Goal: Task Accomplishment & Management: Complete application form

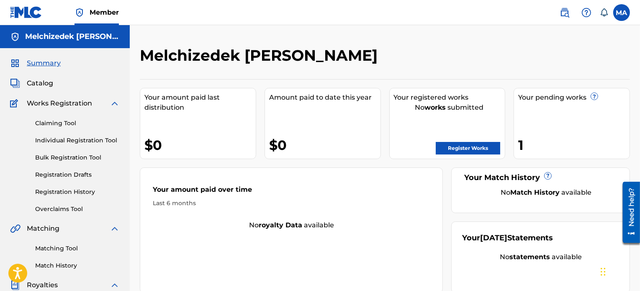
click at [456, 145] on link "Register Works" at bounding box center [468, 148] width 64 height 13
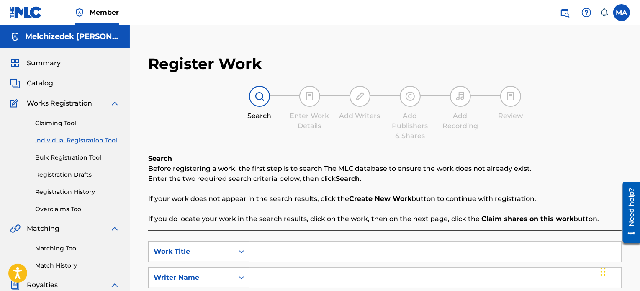
click at [518, 215] on strong "Claim shares on this work" at bounding box center [528, 219] width 92 height 8
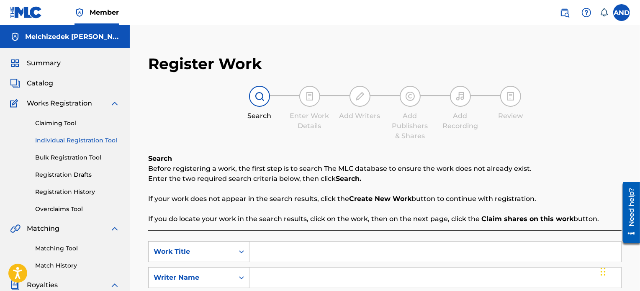
click at [518, 215] on strong "Claim shares on this work" at bounding box center [528, 219] width 92 height 8
click at [544, 194] on p "If your work does not appear in the search results, click the Create New Work b…" at bounding box center [385, 199] width 474 height 10
click at [549, 193] on div "Search Before registering a work, the first step is to search The MLC database …" at bounding box center [385, 189] width 474 height 70
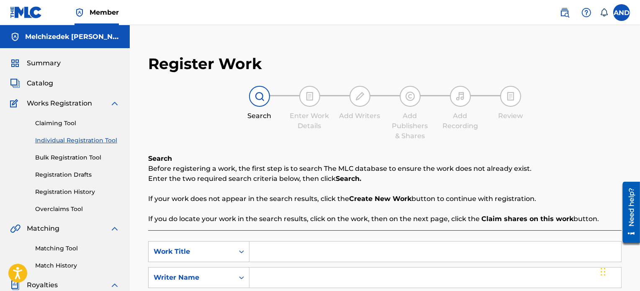
click at [549, 193] on div "Search Before registering a work, the first step is to search The MLC database …" at bounding box center [385, 189] width 474 height 70
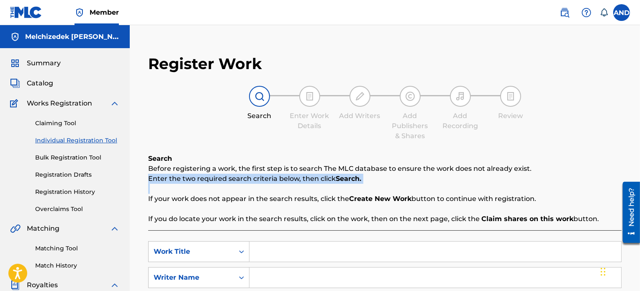
click at [549, 193] on div "Search Before registering a work, the first step is to search The MLC database …" at bounding box center [385, 189] width 474 height 70
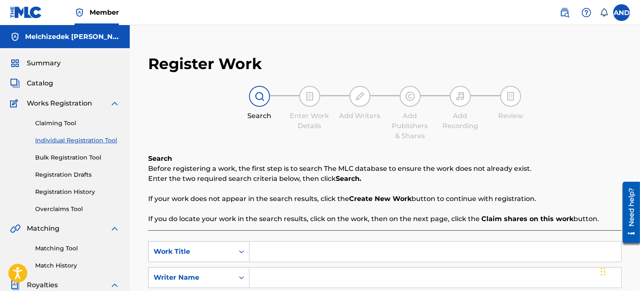
click at [549, 193] on div "Search Before registering a work, the first step is to search The MLC database …" at bounding box center [385, 189] width 474 height 70
drag, startPoint x: 553, startPoint y: 196, endPoint x: 557, endPoint y: 197, distance: 4.2
click at [557, 197] on p "If your work does not appear in the search results, click the Create New Work b…" at bounding box center [385, 199] width 474 height 10
drag, startPoint x: 557, startPoint y: 197, endPoint x: 558, endPoint y: 204, distance: 7.6
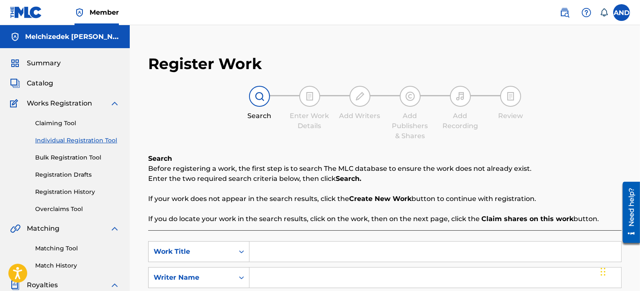
click at [558, 204] on div "Search Before registering a work, the first step is to search The MLC database …" at bounding box center [385, 189] width 474 height 70
click at [554, 217] on strong "Claim shares on this work" at bounding box center [528, 219] width 92 height 8
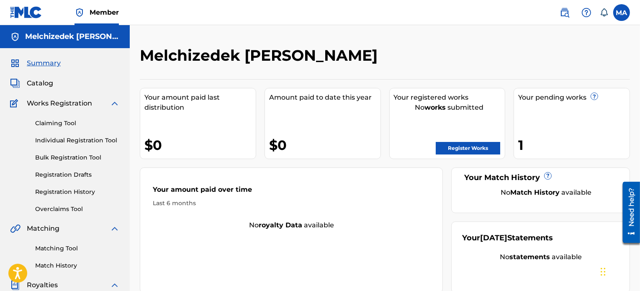
click at [463, 145] on link "Register Works" at bounding box center [468, 148] width 64 height 13
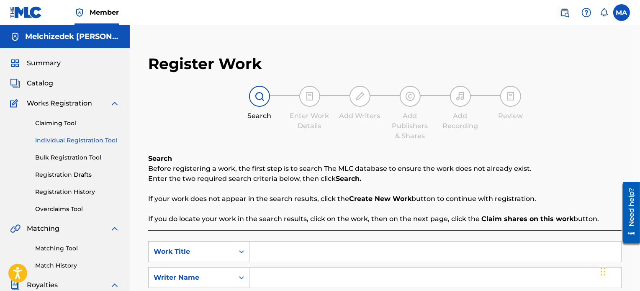
click at [279, 256] on input "Search Form" at bounding box center [436, 252] width 372 height 20
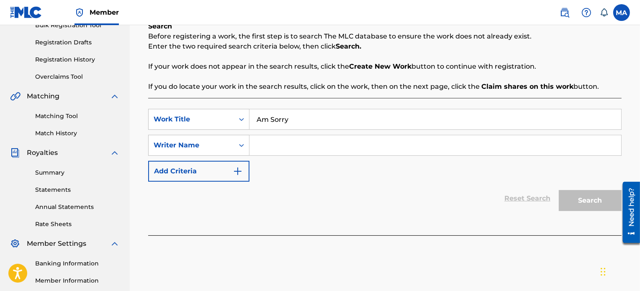
scroll to position [142, 0]
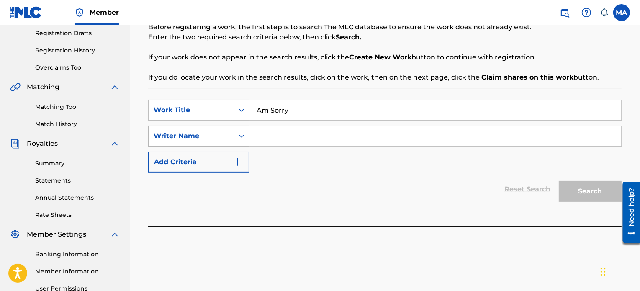
type input "Am Sorry"
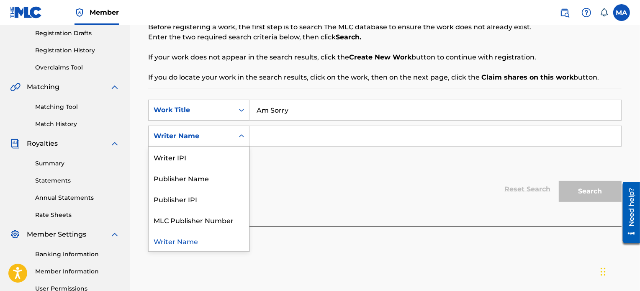
click at [243, 139] on icon "Search Form" at bounding box center [241, 136] width 8 height 8
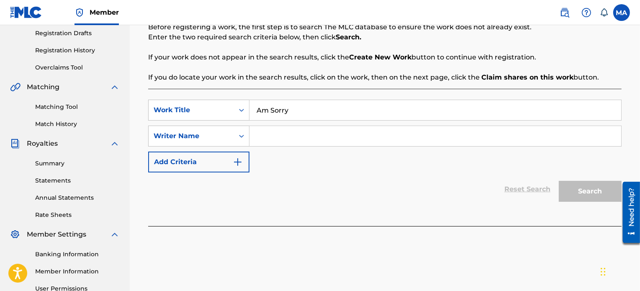
click at [314, 144] on input "Search Form" at bounding box center [436, 136] width 372 height 20
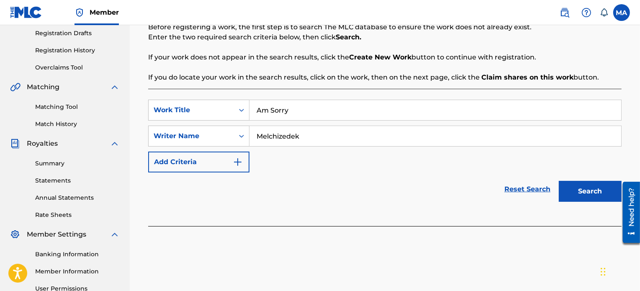
type input "Melchizedek"
click at [580, 188] on button "Search" at bounding box center [590, 191] width 63 height 21
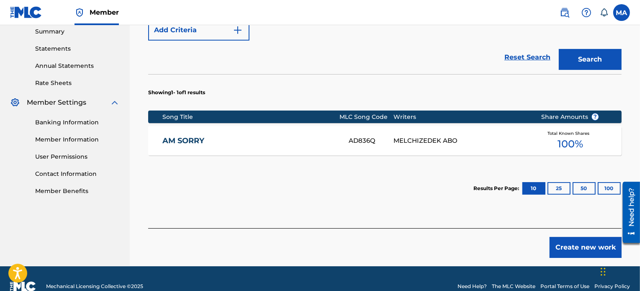
scroll to position [282, 0]
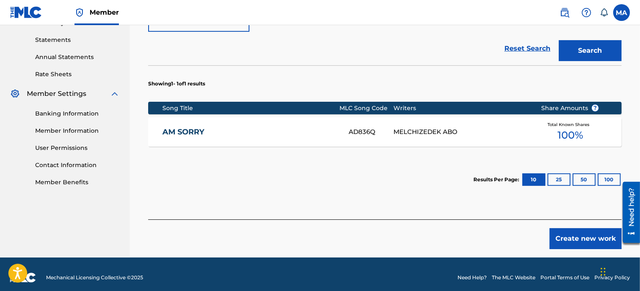
click at [400, 129] on div "MELCHIZEDEK ABO" at bounding box center [461, 132] width 135 height 10
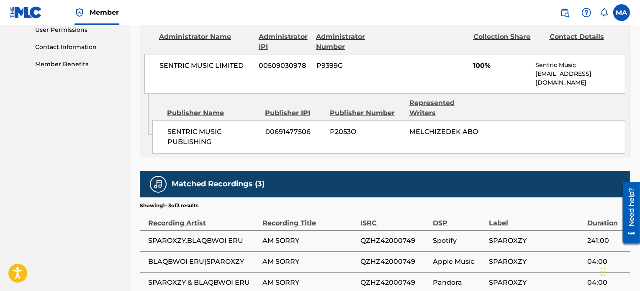
scroll to position [401, 0]
drag, startPoint x: 643, startPoint y: 80, endPoint x: 3, endPoint y: 58, distance: 640.7
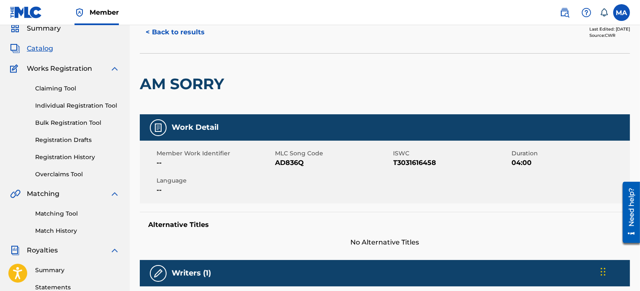
scroll to position [29, 0]
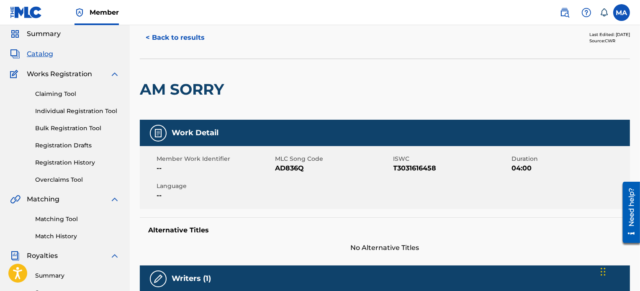
click at [155, 39] on button "< Back to results" at bounding box center [175, 37] width 71 height 21
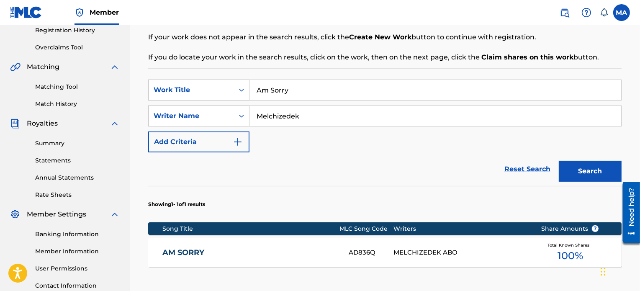
scroll to position [156, 0]
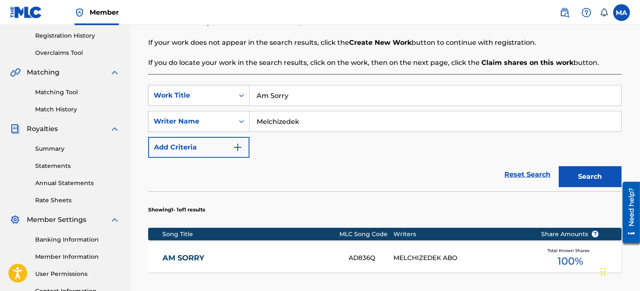
click at [296, 99] on input "Am Sorry" at bounding box center [436, 95] width 372 height 20
drag, startPoint x: 296, startPoint y: 93, endPoint x: 265, endPoint y: 89, distance: 31.6
click at [265, 89] on input "Am Sorry" at bounding box center [436, 95] width 372 height 20
type input "Alone"
click at [609, 175] on button "Search" at bounding box center [590, 176] width 63 height 21
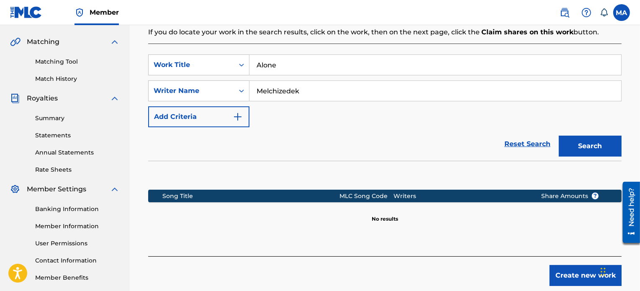
scroll to position [230, 0]
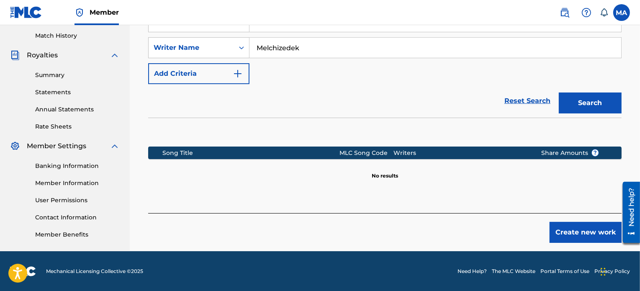
click at [570, 229] on button "Create new work" at bounding box center [586, 232] width 72 height 21
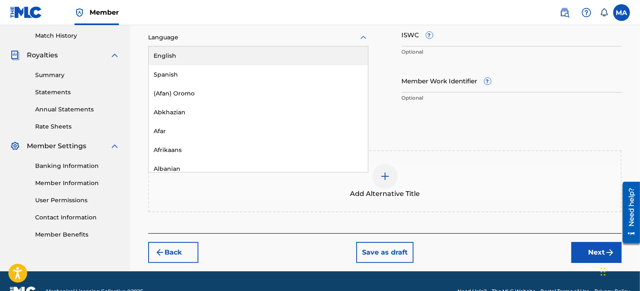
click at [317, 39] on div at bounding box center [258, 37] width 220 height 10
click at [229, 60] on div "English" at bounding box center [258, 55] width 219 height 19
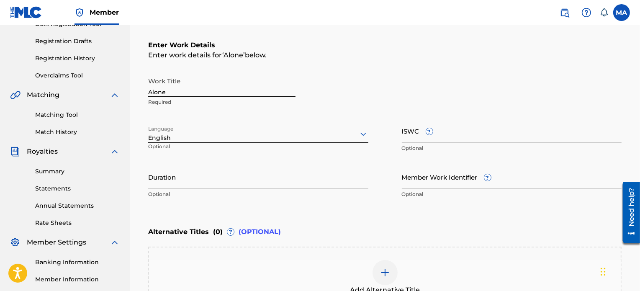
scroll to position [136, 0]
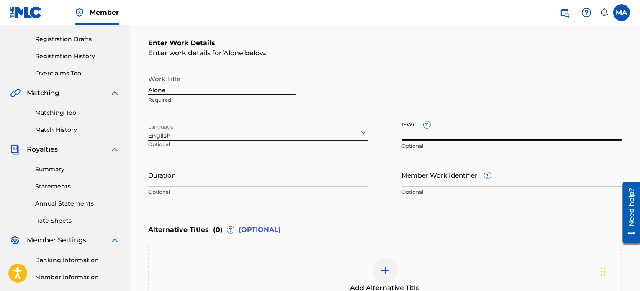
click at [456, 138] on input "ISWC ?" at bounding box center [512, 129] width 220 height 24
paste input "T-300.257.048-7"
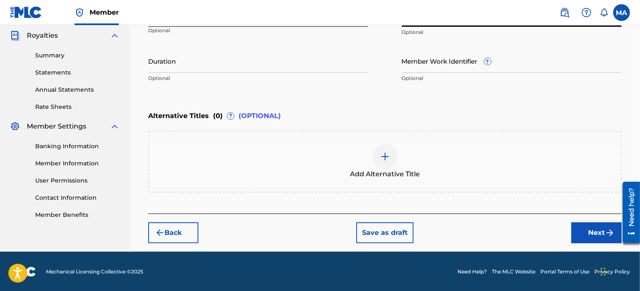
scroll to position [250, 0]
type input "T-300.257.048-7"
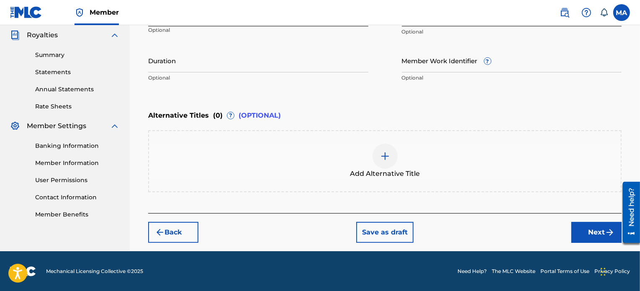
click at [583, 231] on button "Next" at bounding box center [597, 232] width 50 height 21
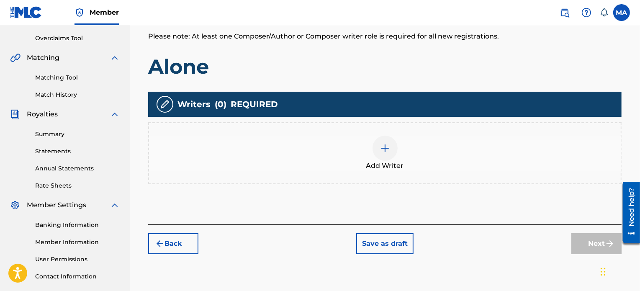
scroll to position [165, 0]
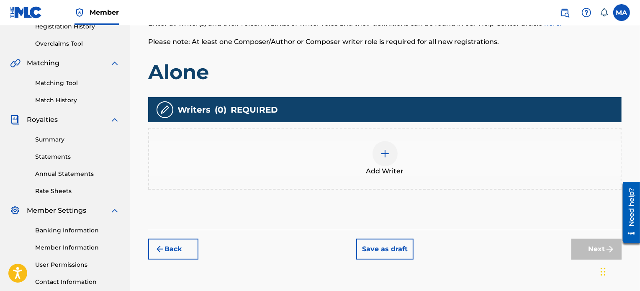
click at [386, 148] on div at bounding box center [385, 153] width 25 height 25
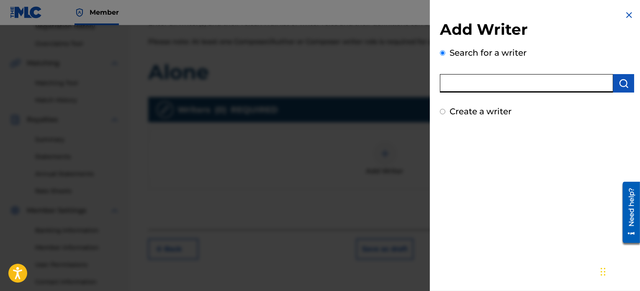
click at [492, 84] on input "text" at bounding box center [526, 83] width 173 height 18
type input "Melchizedek"
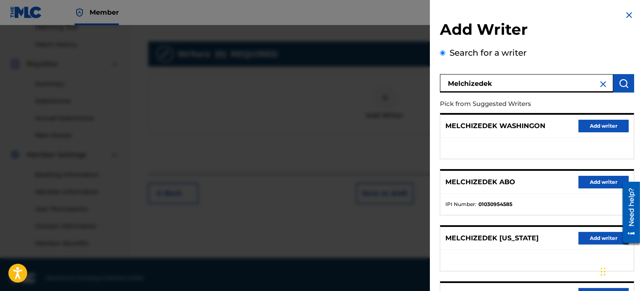
scroll to position [228, 0]
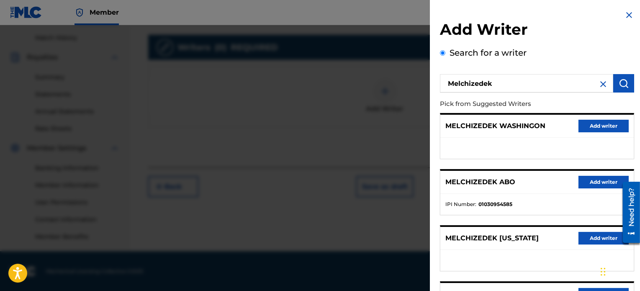
click at [592, 179] on button "Add writer" at bounding box center [604, 182] width 50 height 13
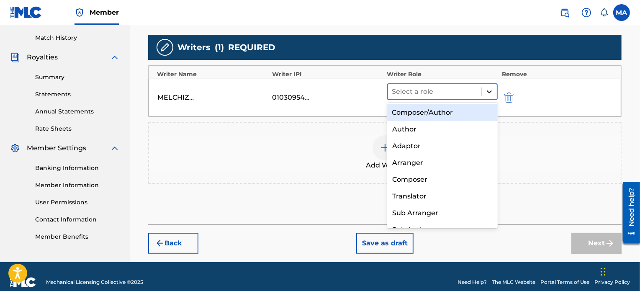
click at [490, 88] on icon at bounding box center [489, 92] width 8 height 8
click at [454, 108] on div "Composer/Author" at bounding box center [442, 112] width 111 height 17
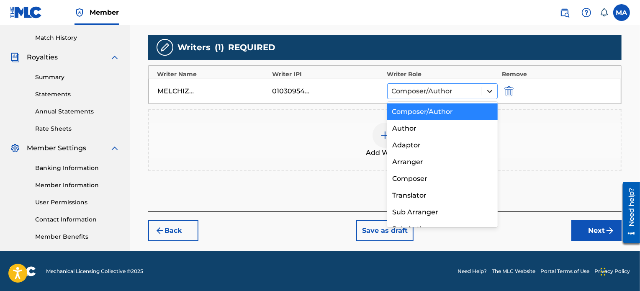
click at [493, 87] on icon at bounding box center [490, 91] width 8 height 8
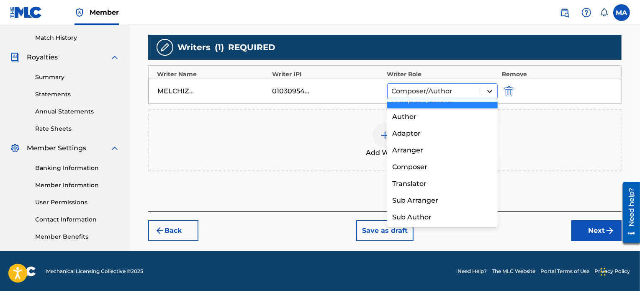
scroll to position [0, 0]
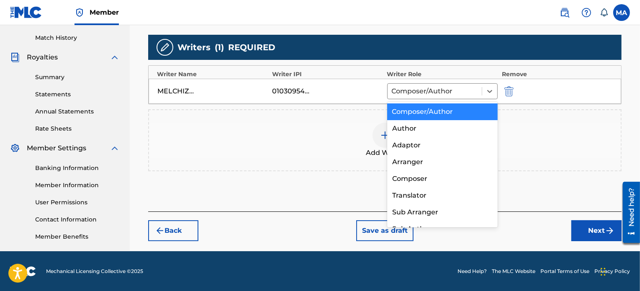
click at [443, 110] on div "Composer/Author" at bounding box center [442, 111] width 111 height 17
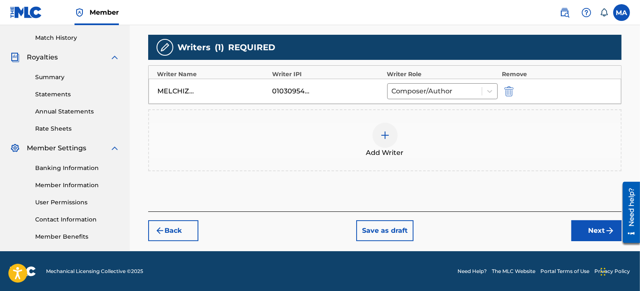
click at [590, 222] on button "Next" at bounding box center [597, 230] width 50 height 21
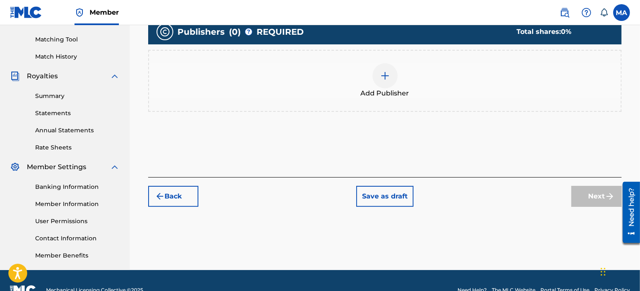
scroll to position [212, 0]
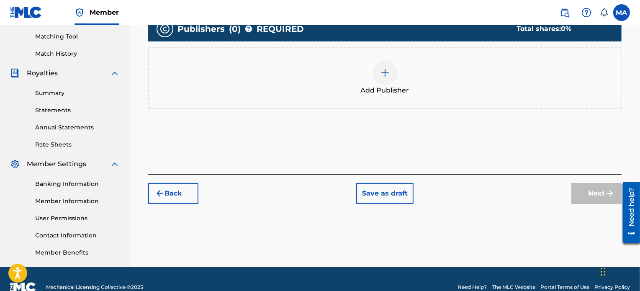
click at [399, 82] on div "Add Publisher" at bounding box center [385, 77] width 472 height 35
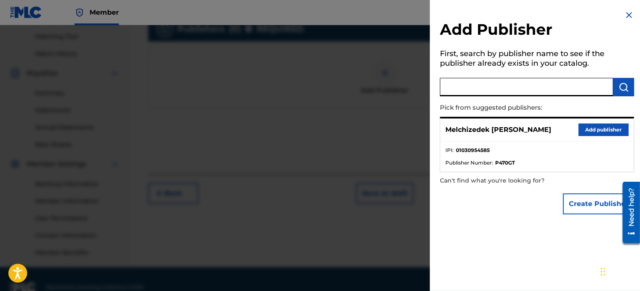
click at [495, 91] on input "text" at bounding box center [526, 87] width 173 height 18
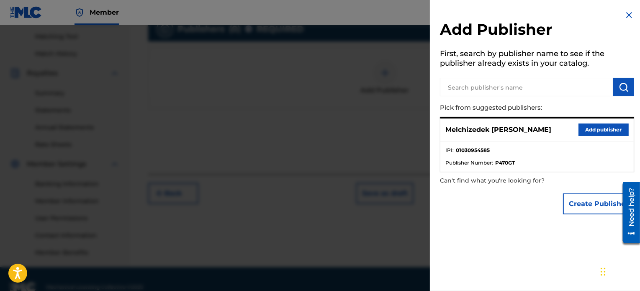
click at [597, 129] on button "Add publisher" at bounding box center [604, 130] width 50 height 13
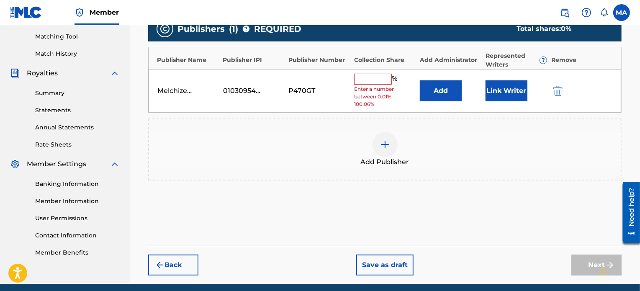
click at [383, 82] on input "text" at bounding box center [373, 79] width 38 height 11
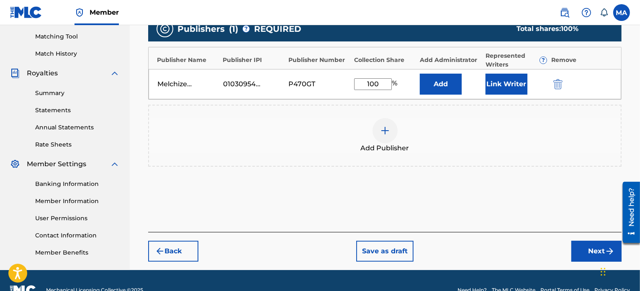
type input "100"
click at [505, 87] on button "Link Writer" at bounding box center [507, 84] width 42 height 21
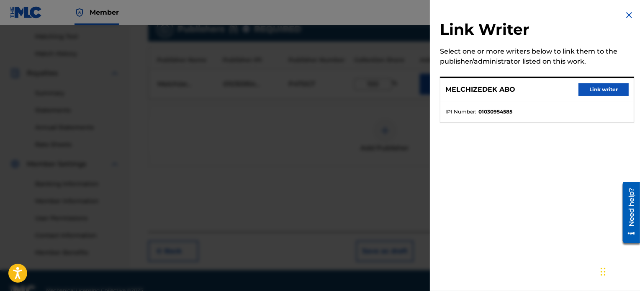
click at [615, 94] on button "Link writer" at bounding box center [604, 89] width 50 height 13
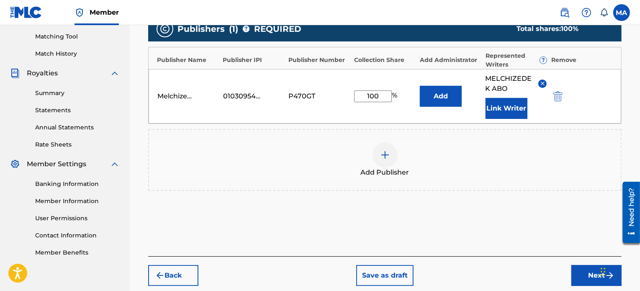
click at [596, 280] on button "Next" at bounding box center [597, 275] width 50 height 21
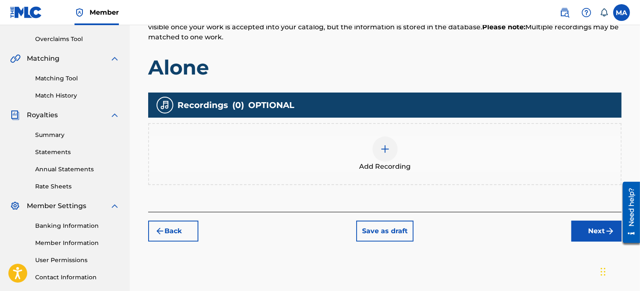
scroll to position [194, 0]
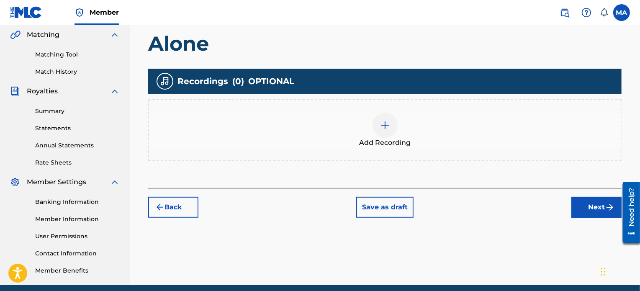
click at [598, 202] on button "Next" at bounding box center [597, 207] width 50 height 21
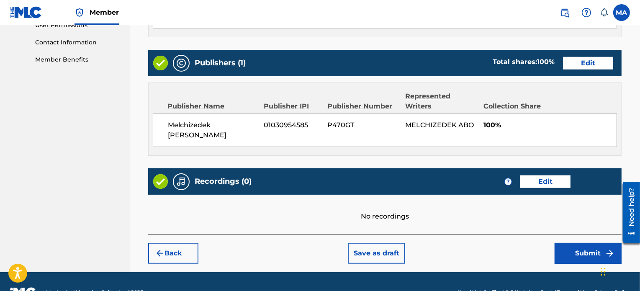
scroll to position [414, 0]
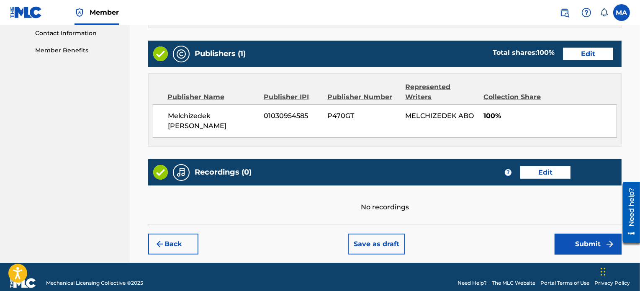
click at [578, 234] on button "Submit" at bounding box center [588, 244] width 67 height 21
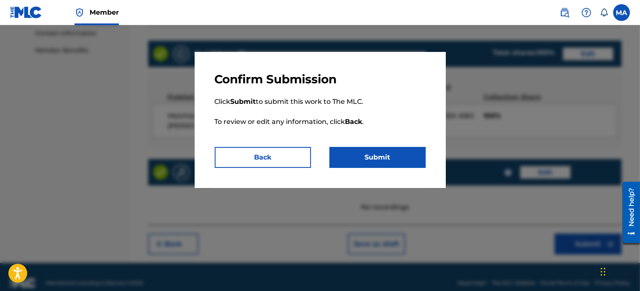
click at [409, 155] on button "Submit" at bounding box center [378, 157] width 96 height 21
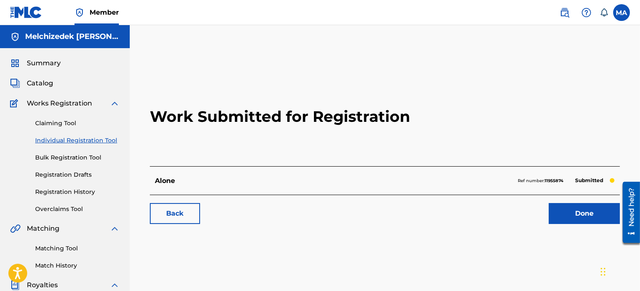
click at [160, 210] on link "Back" at bounding box center [175, 213] width 50 height 21
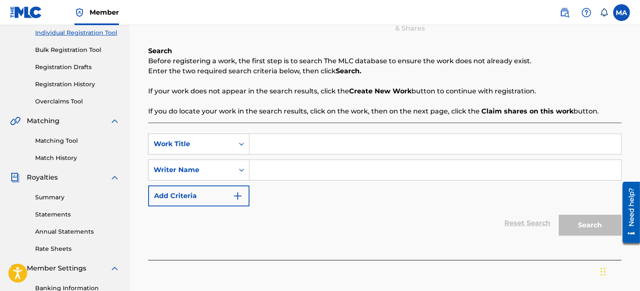
scroll to position [111, 0]
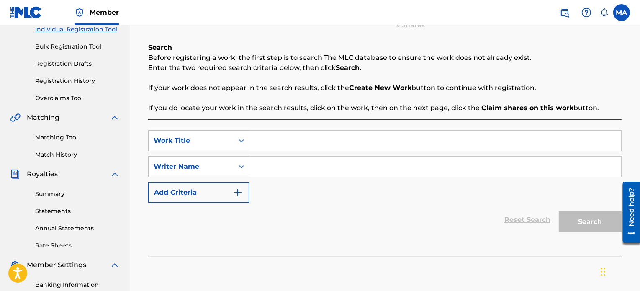
click at [280, 139] on input "Search Form" at bounding box center [436, 141] width 372 height 20
paste input "ARISE O COMPATROITS"
type input "ARISE O COMPATROITS"
click at [385, 172] on input "Search Form" at bounding box center [436, 167] width 372 height 20
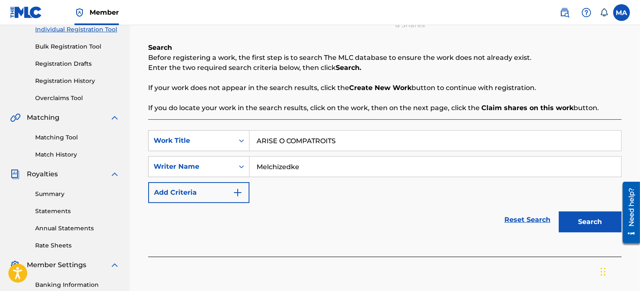
type input "Melchizedke"
click at [590, 215] on button "Search" at bounding box center [590, 221] width 63 height 21
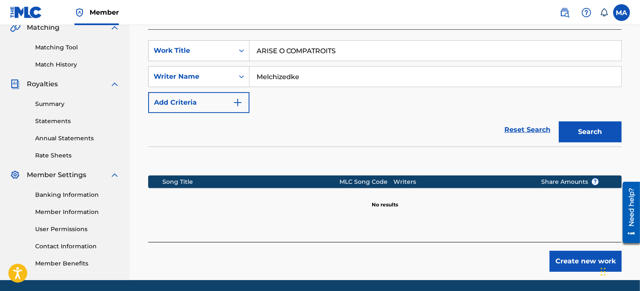
scroll to position [201, 0]
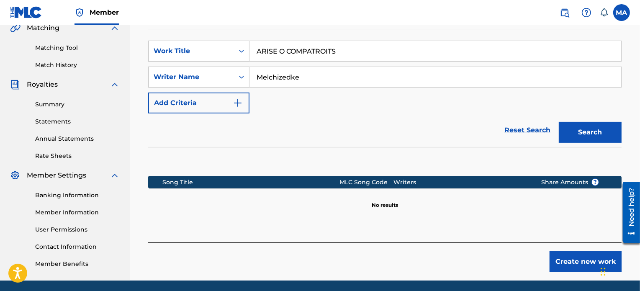
click at [565, 258] on button "Create new work" at bounding box center [586, 261] width 72 height 21
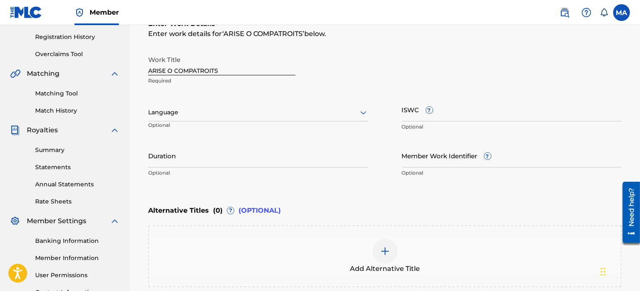
scroll to position [155, 0]
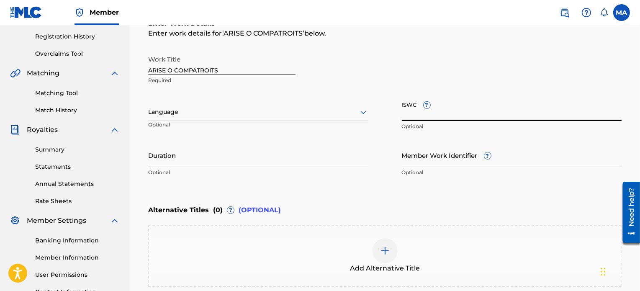
click at [418, 113] on input "ISWC ?" at bounding box center [512, 109] width 220 height 24
paste input "T-320.698.446-1"
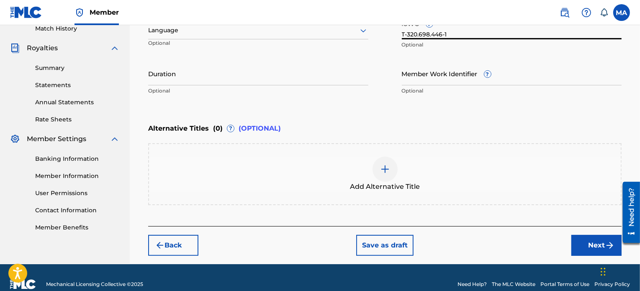
scroll to position [250, 0]
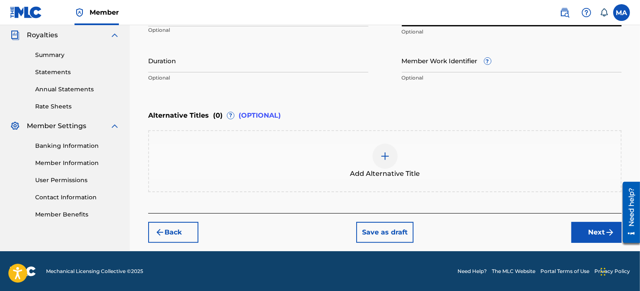
type input "T-320.698.446-1"
click at [600, 239] on button "Next" at bounding box center [597, 232] width 50 height 21
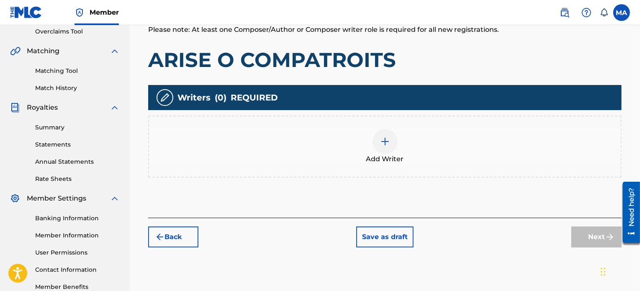
scroll to position [182, 0]
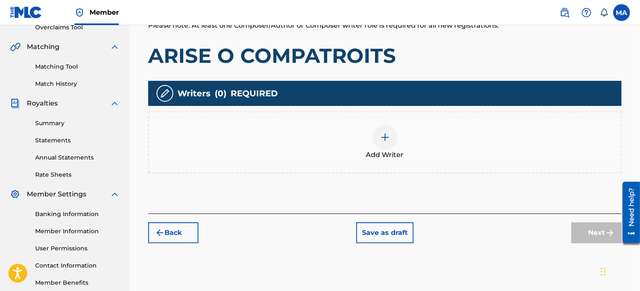
click at [374, 134] on div at bounding box center [385, 137] width 25 height 25
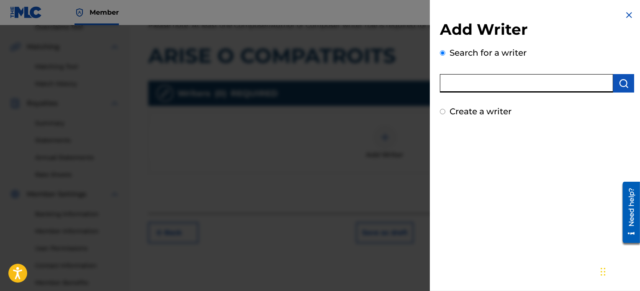
click at [487, 90] on input "text" at bounding box center [526, 83] width 173 height 18
type input "melchizedek abo"
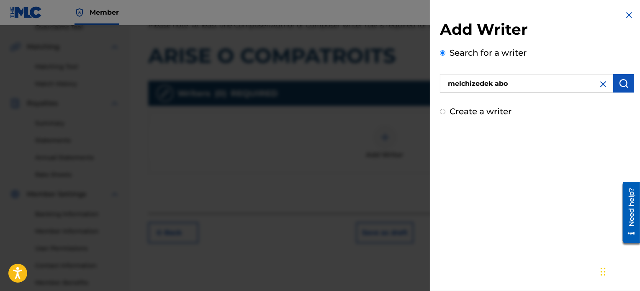
click at [625, 86] on img "submit" at bounding box center [624, 83] width 10 height 10
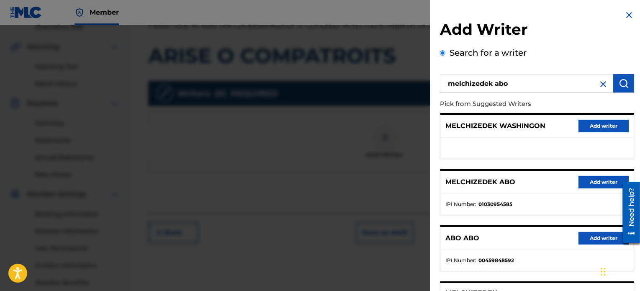
click at [606, 179] on button "Add writer" at bounding box center [604, 182] width 50 height 13
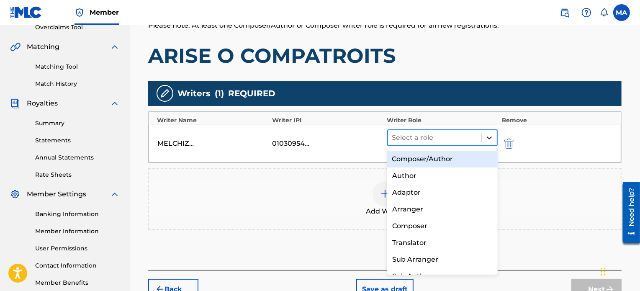
click at [488, 137] on icon at bounding box center [489, 138] width 5 height 3
click at [462, 156] on div "Composer/Author" at bounding box center [442, 159] width 111 height 17
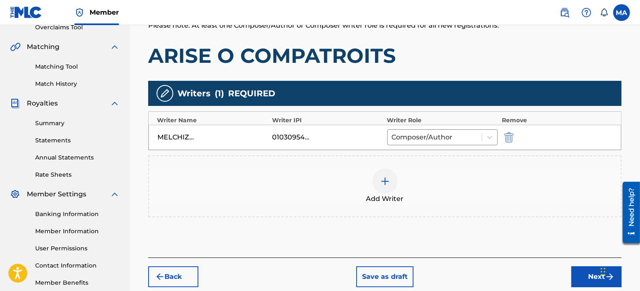
scroll to position [228, 0]
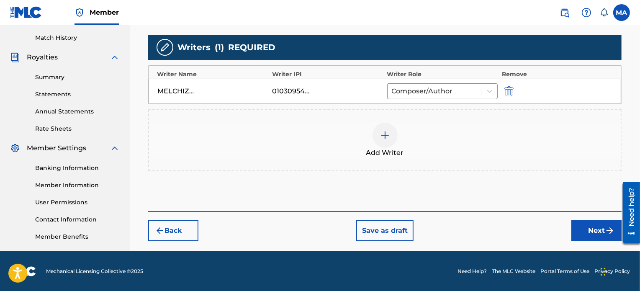
click at [599, 234] on button "Next" at bounding box center [597, 230] width 50 height 21
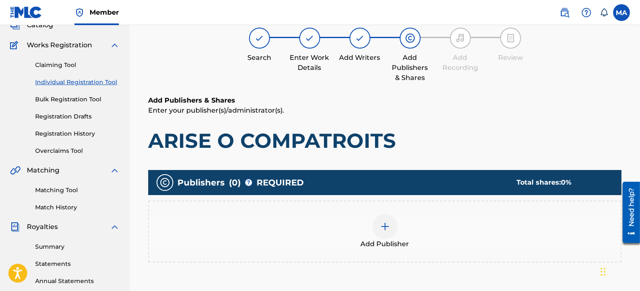
scroll to position [38, 0]
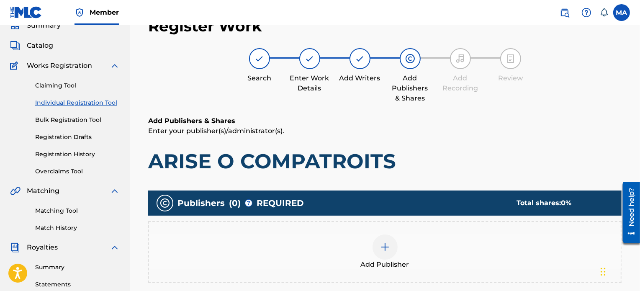
click at [368, 239] on div "Add Publisher" at bounding box center [385, 252] width 472 height 35
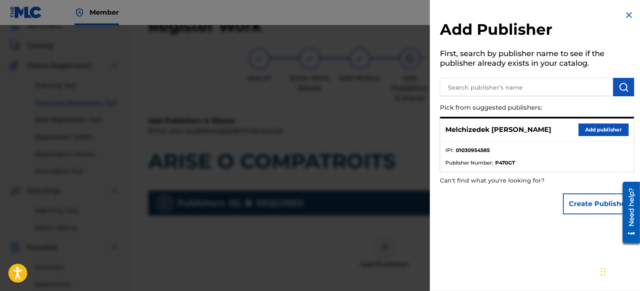
click at [595, 126] on button "Add publisher" at bounding box center [604, 130] width 50 height 13
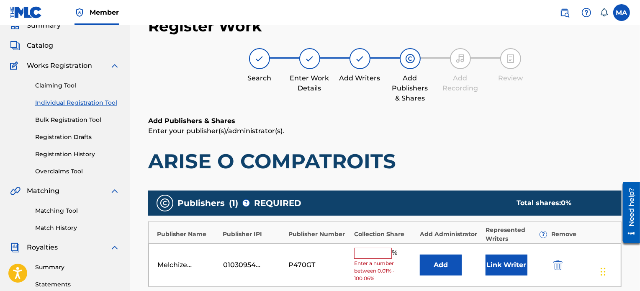
click at [381, 252] on input "text" at bounding box center [373, 253] width 38 height 11
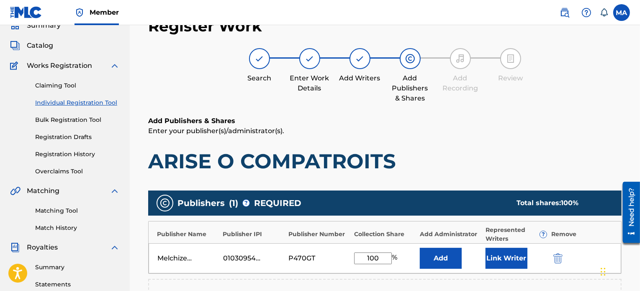
type input "100"
click at [504, 251] on button "Link Writer" at bounding box center [507, 258] width 42 height 21
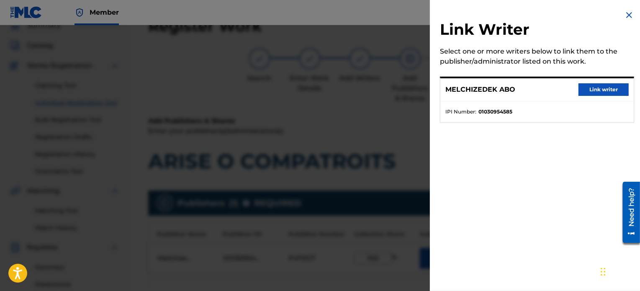
click at [599, 90] on button "Link writer" at bounding box center [604, 89] width 50 height 13
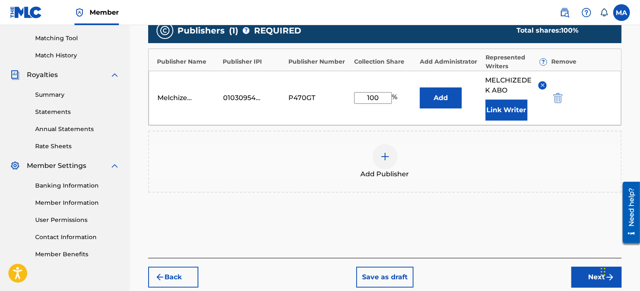
scroll to position [223, 0]
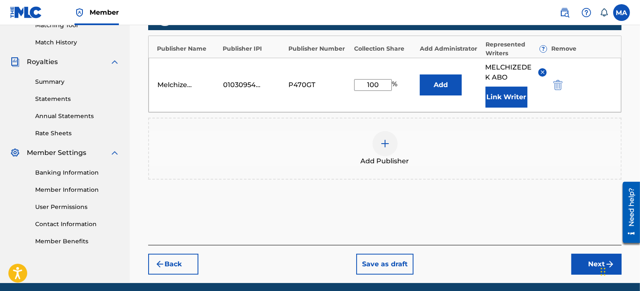
click at [589, 269] on button "Next" at bounding box center [597, 264] width 50 height 21
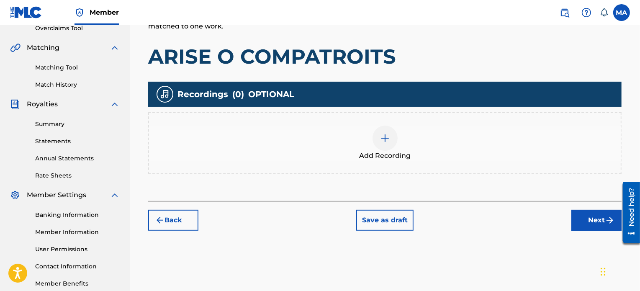
scroll to position [182, 0]
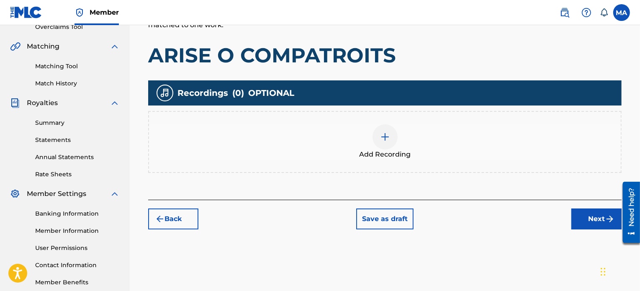
click at [593, 222] on button "Next" at bounding box center [597, 219] width 50 height 21
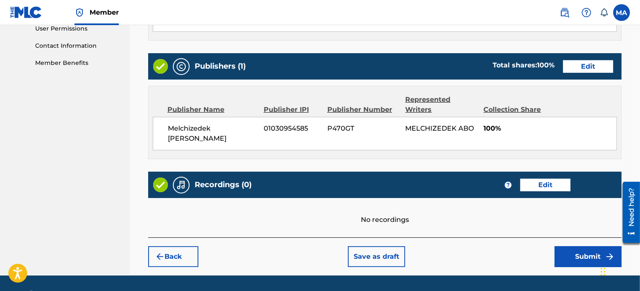
scroll to position [412, 0]
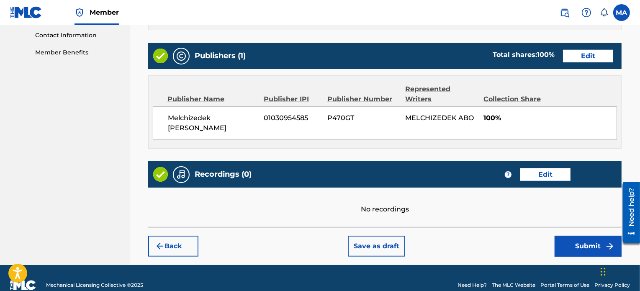
drag, startPoint x: 643, startPoint y: 75, endPoint x: 14, endPoint y: 51, distance: 629.1
click at [580, 236] on button "Submit" at bounding box center [588, 246] width 67 height 21
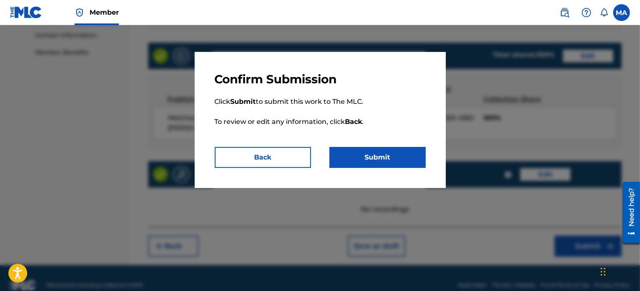
click at [379, 160] on button "Submit" at bounding box center [378, 157] width 96 height 21
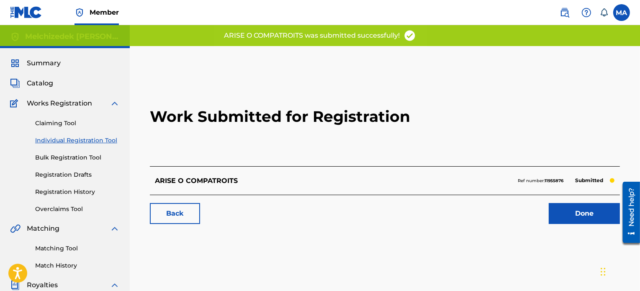
click at [184, 213] on link "Back" at bounding box center [175, 213] width 50 height 21
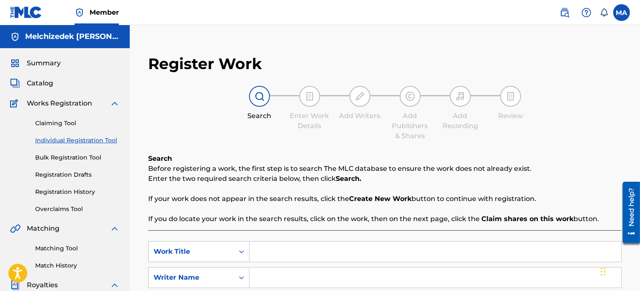
click at [277, 253] on input "Search Form" at bounding box center [436, 252] width 372 height 20
paste input "DARK DAYS"
type input "DARK DAYS"
click at [274, 276] on input "Search Form" at bounding box center [436, 278] width 372 height 20
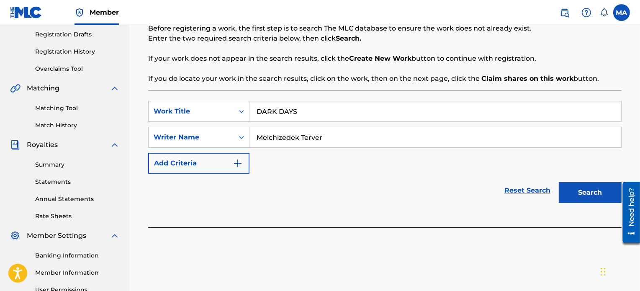
scroll to position [141, 0]
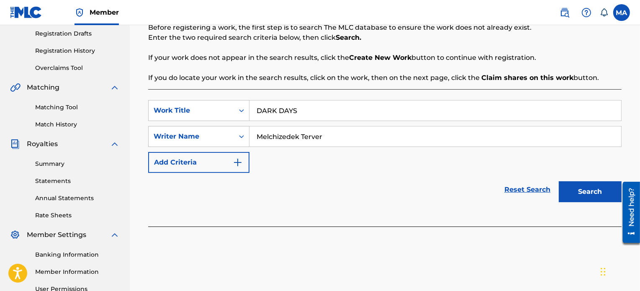
type input "Melchizedek Terver"
click at [580, 193] on button "Search" at bounding box center [590, 191] width 63 height 21
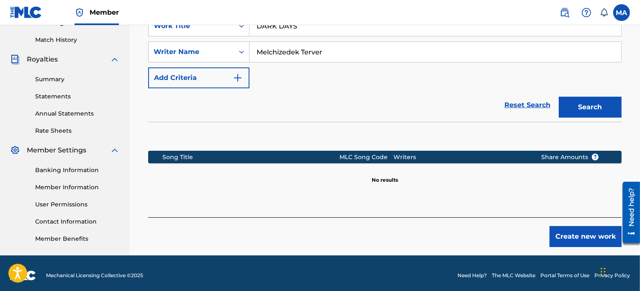
scroll to position [228, 0]
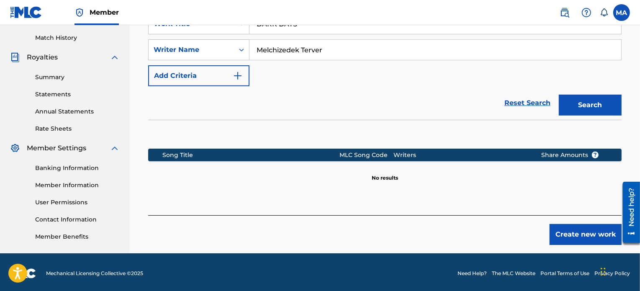
click at [567, 235] on button "Create new work" at bounding box center [586, 234] width 72 height 21
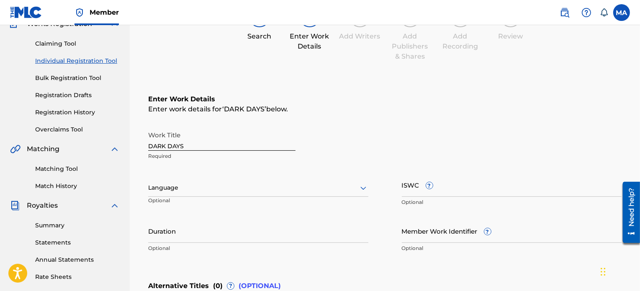
scroll to position [77, 0]
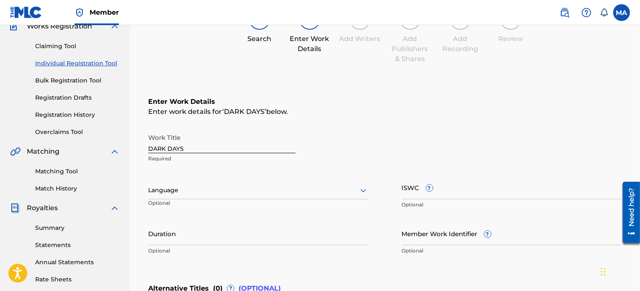
click at [454, 186] on input "ISWC ?" at bounding box center [512, 187] width 220 height 24
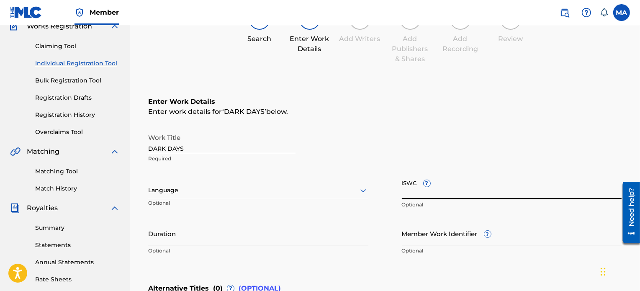
paste input "T-315.299.128-7"
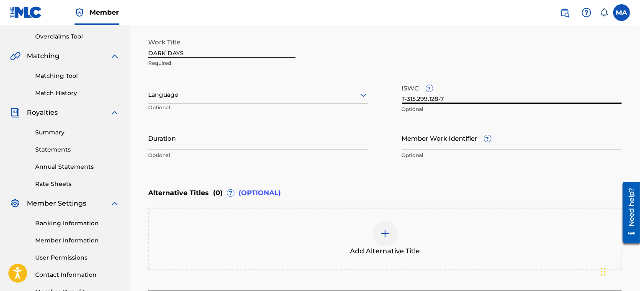
scroll to position [186, 0]
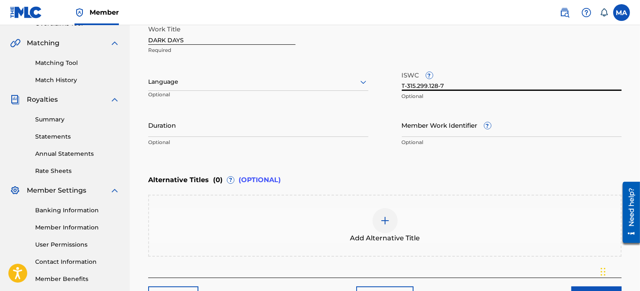
type input "T-315.299.128-7"
click at [387, 228] on div at bounding box center [385, 220] width 25 height 25
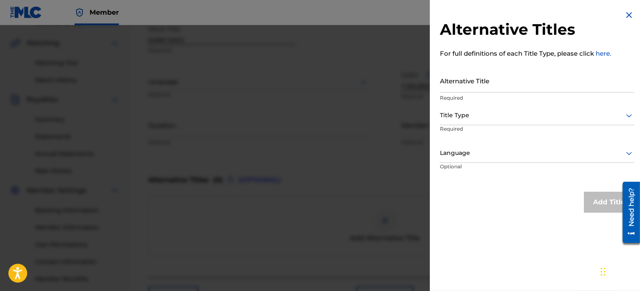
click at [624, 15] on img at bounding box center [629, 15] width 10 height 10
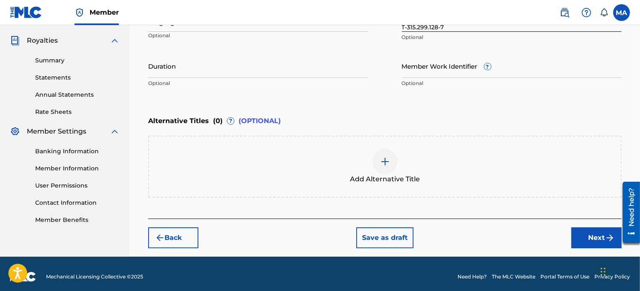
scroll to position [250, 0]
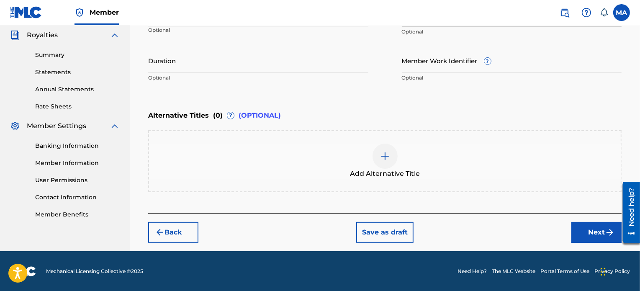
click at [595, 227] on button "Next" at bounding box center [597, 232] width 50 height 21
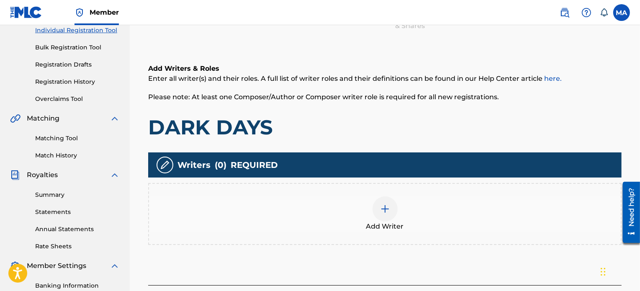
scroll to position [131, 0]
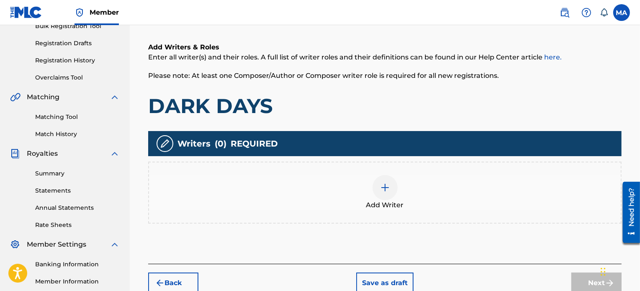
click at [384, 195] on div at bounding box center [385, 187] width 25 height 25
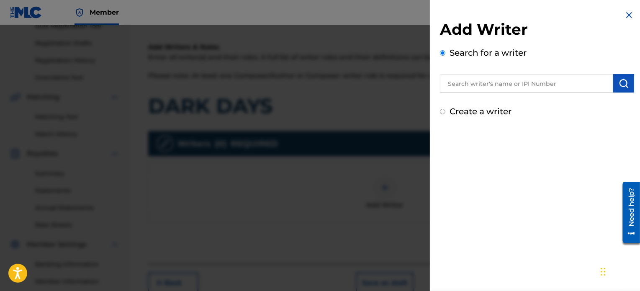
click at [622, 78] on img "submit" at bounding box center [624, 83] width 10 height 10
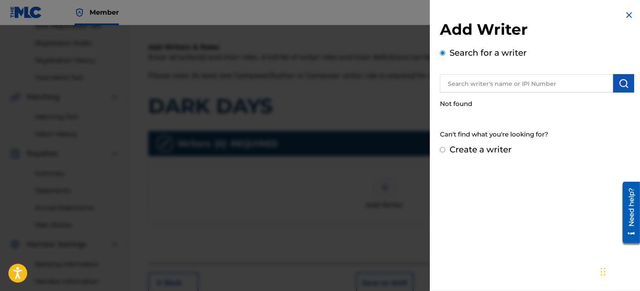
click at [562, 82] on input "text" at bounding box center [526, 83] width 173 height 18
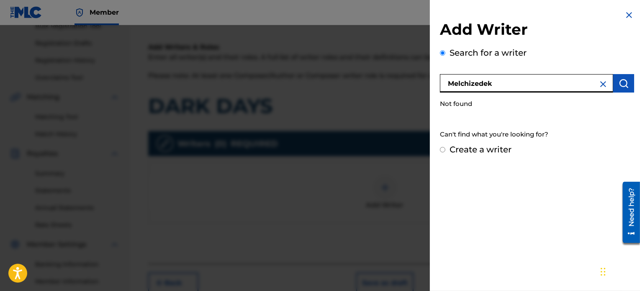
type input "Melchizedek"
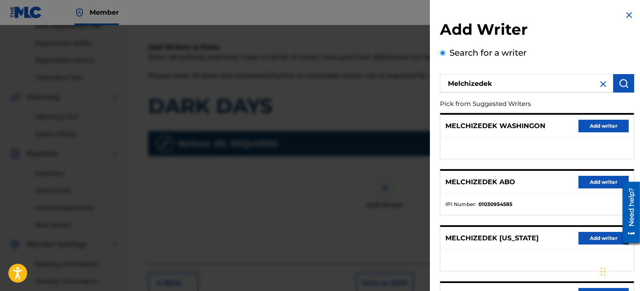
click at [590, 181] on button "Add writer" at bounding box center [604, 182] width 50 height 13
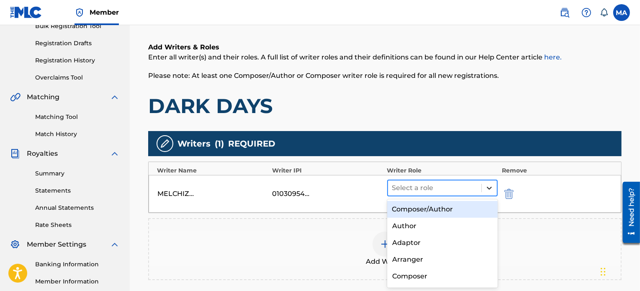
click at [490, 185] on icon at bounding box center [489, 188] width 8 height 8
click at [423, 207] on div "Composer/Author" at bounding box center [442, 209] width 111 height 17
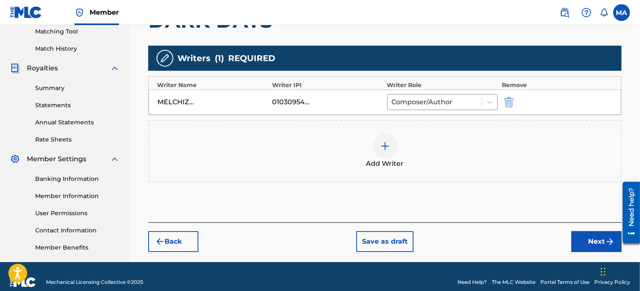
scroll to position [228, 0]
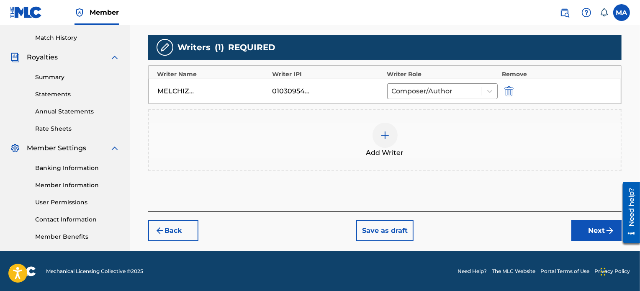
click at [601, 230] on button "Next" at bounding box center [597, 230] width 50 height 21
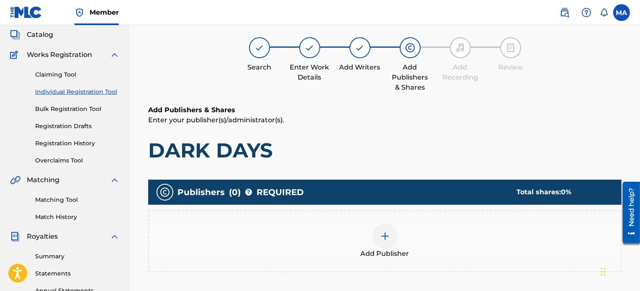
scroll to position [38, 0]
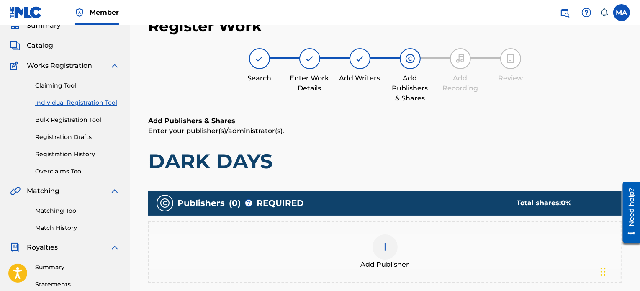
click at [388, 242] on img at bounding box center [385, 247] width 10 height 10
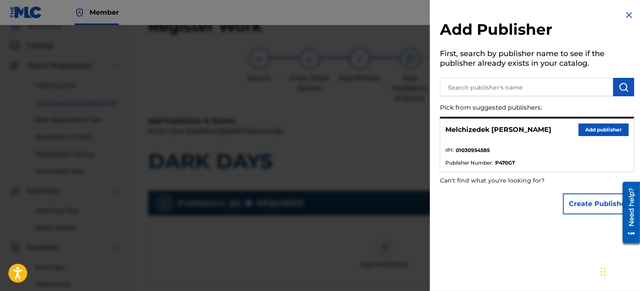
click at [608, 127] on button "Add publisher" at bounding box center [604, 130] width 50 height 13
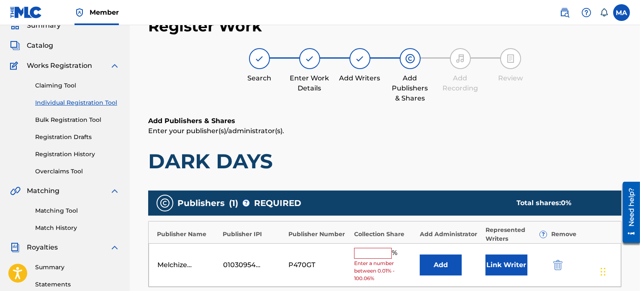
click at [376, 253] on input "text" at bounding box center [373, 253] width 38 height 11
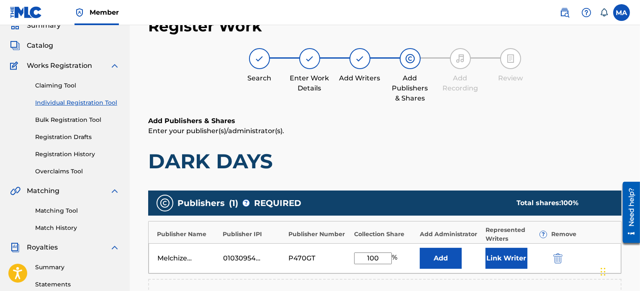
type input "100"
click at [505, 257] on button "Link Writer" at bounding box center [507, 258] width 42 height 21
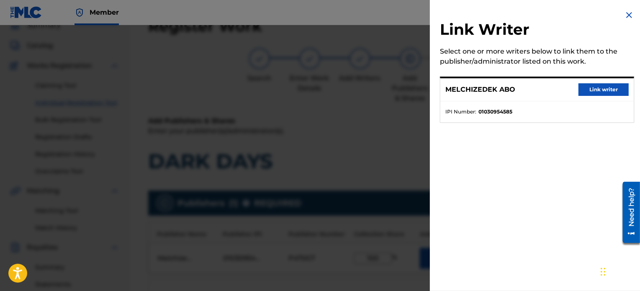
click at [611, 94] on button "Link writer" at bounding box center [604, 89] width 50 height 13
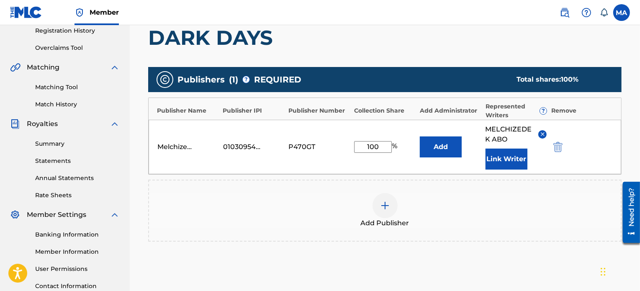
scroll to position [191, 0]
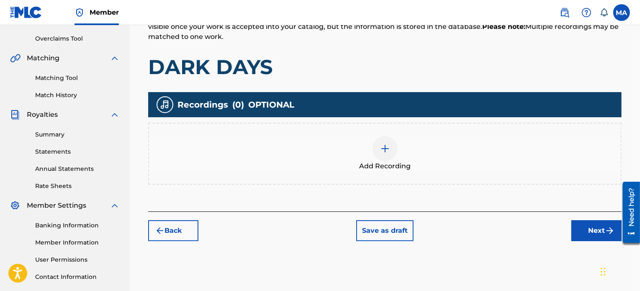
scroll to position [178, 0]
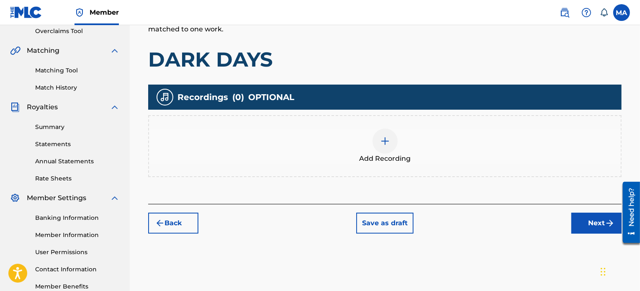
click at [597, 222] on button "Next" at bounding box center [597, 223] width 50 height 21
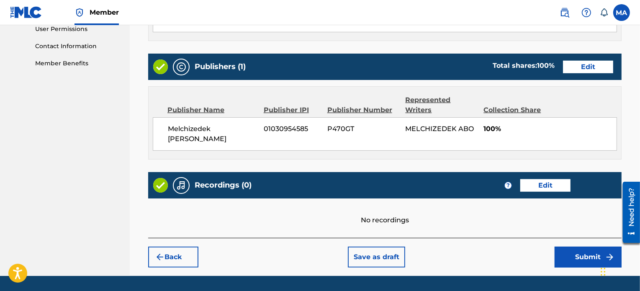
scroll to position [415, 0]
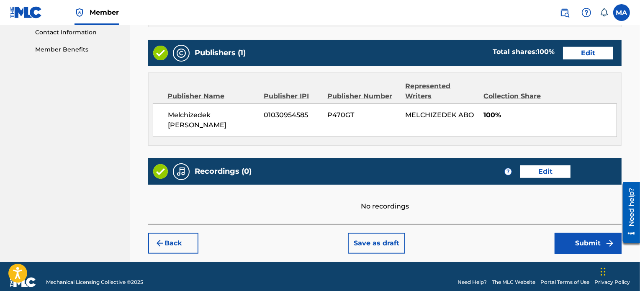
click at [585, 233] on button "Submit" at bounding box center [588, 243] width 67 height 21
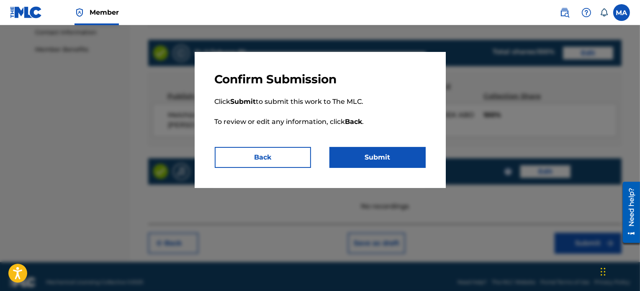
click at [350, 162] on button "Submit" at bounding box center [378, 157] width 96 height 21
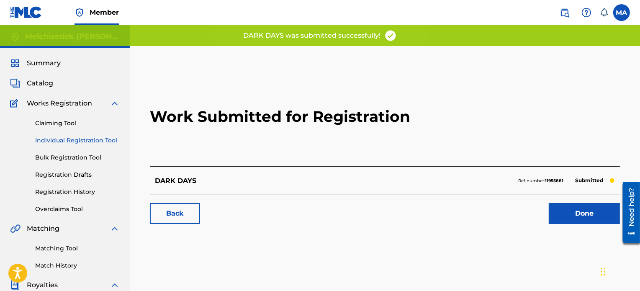
click at [170, 206] on link "Back" at bounding box center [175, 213] width 50 height 21
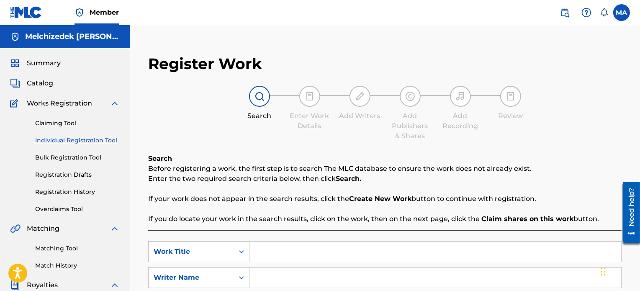
paste input "DESIRE"
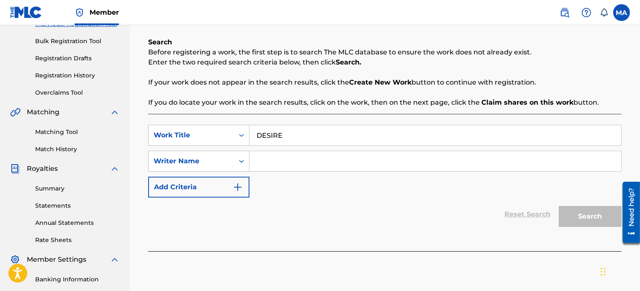
scroll to position [121, 0]
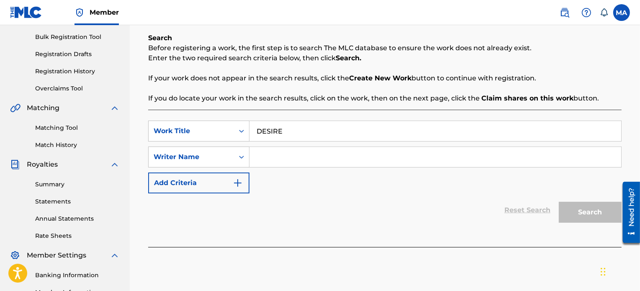
type input "DESIRE"
click at [311, 160] on input "Search Form" at bounding box center [436, 157] width 372 height 20
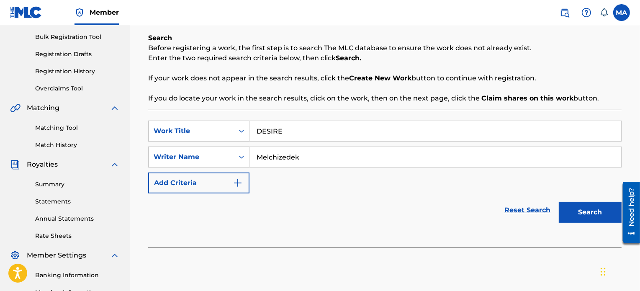
type input "Melchizedek"
click at [593, 207] on button "Search" at bounding box center [590, 212] width 63 height 21
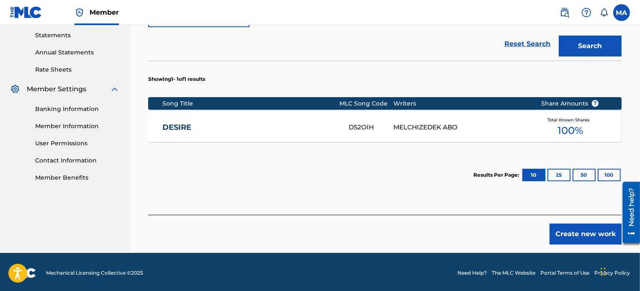
scroll to position [289, 0]
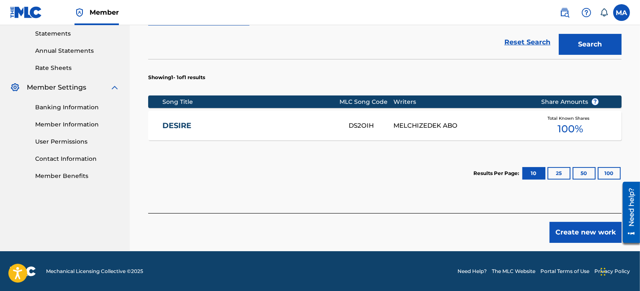
click at [420, 113] on div "DESIRE DS2OIH MELCHIZEDEK ABO Total Known Shares 100 %" at bounding box center [385, 125] width 474 height 29
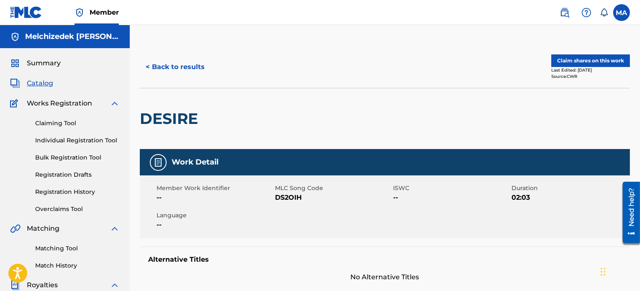
click at [46, 88] on span "Catalog" at bounding box center [40, 83] width 26 height 10
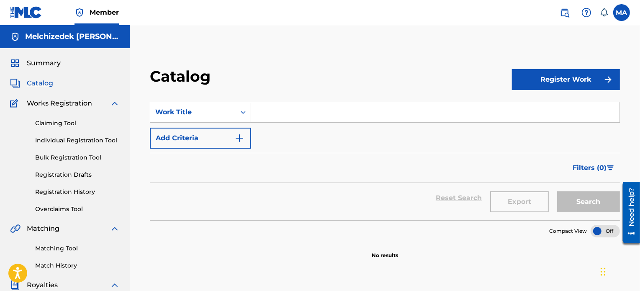
click at [591, 78] on button "Register Work" at bounding box center [566, 79] width 108 height 21
click at [537, 108] on link "Individual" at bounding box center [566, 107] width 108 height 20
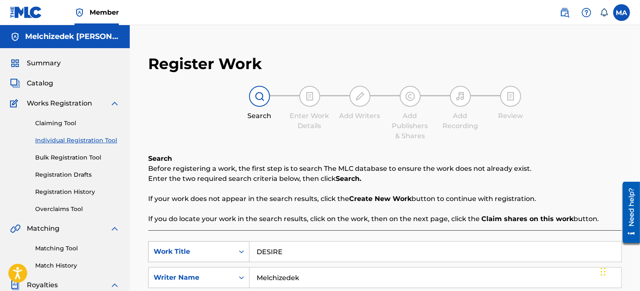
drag, startPoint x: 295, startPoint y: 250, endPoint x: 245, endPoint y: 250, distance: 49.4
click at [245, 250] on div "SearchWithCriteria554498c4-de49-45e7-a5c0-b035037b3240 Work Title DESIRE" at bounding box center [385, 251] width 474 height 21
paste input "DESPERATION"
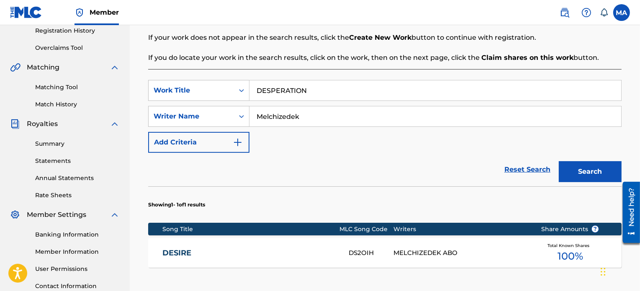
scroll to position [185, 0]
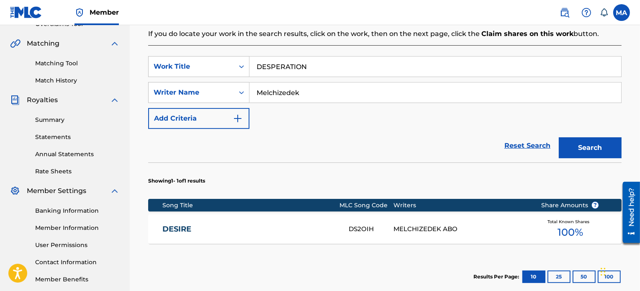
type input "DESPERATION"
click at [588, 142] on button "Search" at bounding box center [590, 147] width 63 height 21
drag, startPoint x: 328, startPoint y: 64, endPoint x: 247, endPoint y: 61, distance: 81.3
click at [247, 61] on div "SearchWithCriteria554498c4-de49-45e7-a5c0-b035037b3240 Work Title DESPERATION" at bounding box center [385, 66] width 474 height 21
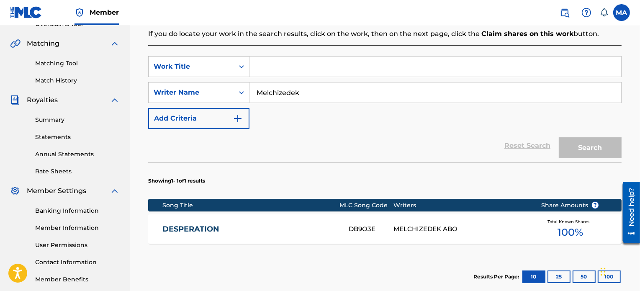
paste input "FAR AWAY"
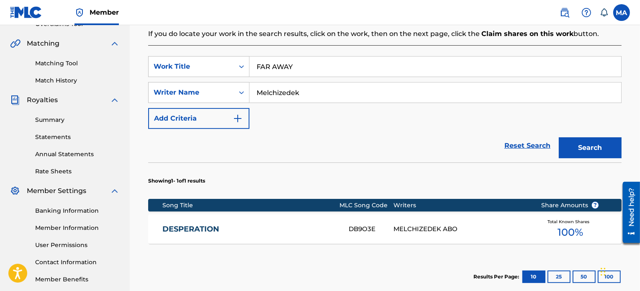
click at [602, 145] on button "Search" at bounding box center [590, 147] width 63 height 21
drag, startPoint x: 311, startPoint y: 64, endPoint x: 232, endPoint y: 68, distance: 79.3
click at [232, 68] on div "SearchWithCriteria554498c4-de49-45e7-a5c0-b035037b3240 Work Title FAR AWAY" at bounding box center [385, 66] width 474 height 21
paste input "IND YOU"
type input "FIND YOU"
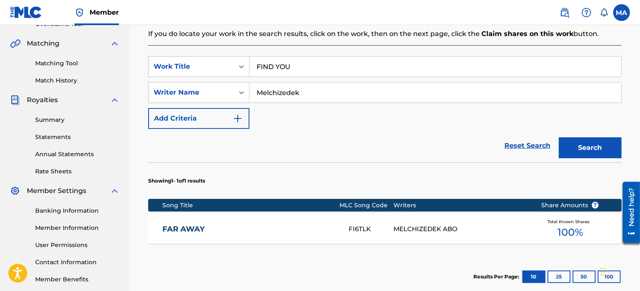
click at [570, 150] on button "Search" at bounding box center [590, 147] width 63 height 21
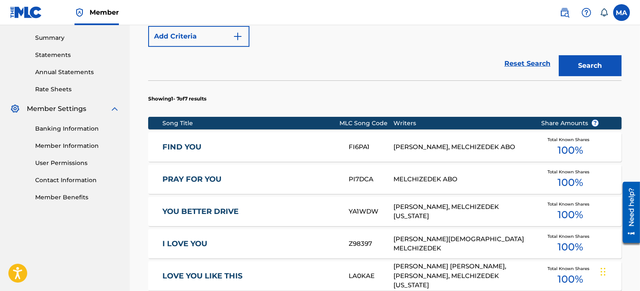
scroll to position [281, 0]
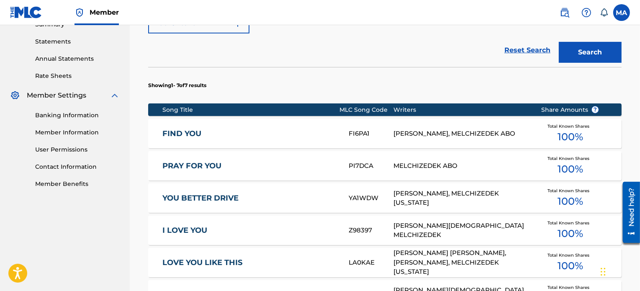
click at [443, 192] on div "[PERSON_NAME], MELCHIZEDEK [US_STATE]" at bounding box center [461, 198] width 135 height 19
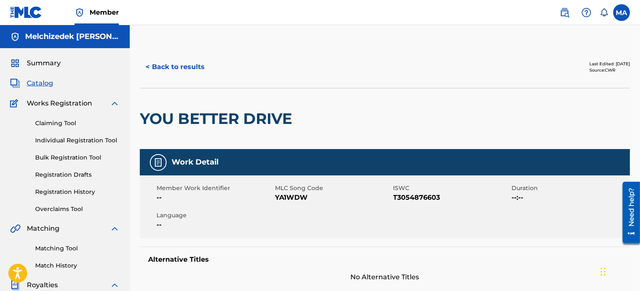
click at [162, 64] on button "< Back to results" at bounding box center [175, 67] width 71 height 21
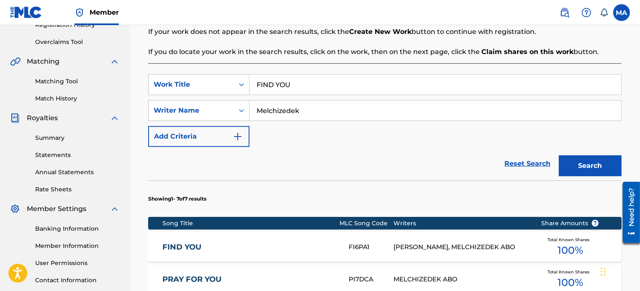
scroll to position [165, 0]
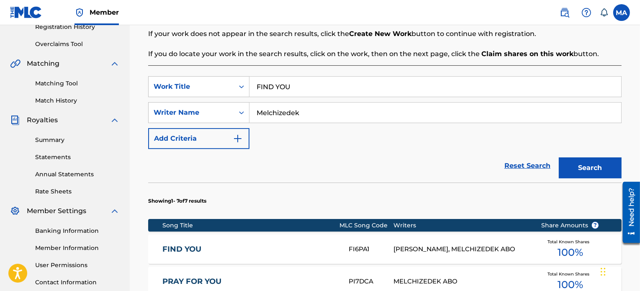
drag, startPoint x: 307, startPoint y: 85, endPoint x: 233, endPoint y: 65, distance: 76.4
click at [233, 65] on div "Search Before registering a work, the first step is to search The MLC database …" at bounding box center [385, 259] width 474 height 541
paste input "GIVE ME LOVE"
click at [581, 172] on button "Search" at bounding box center [590, 167] width 63 height 21
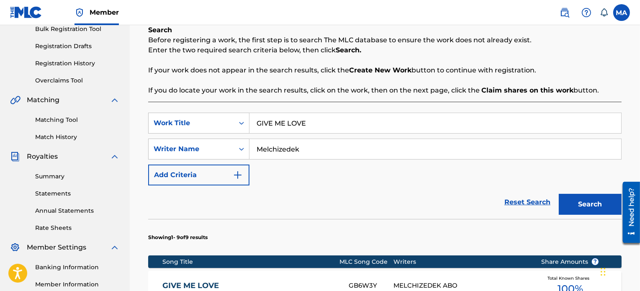
scroll to position [106, 0]
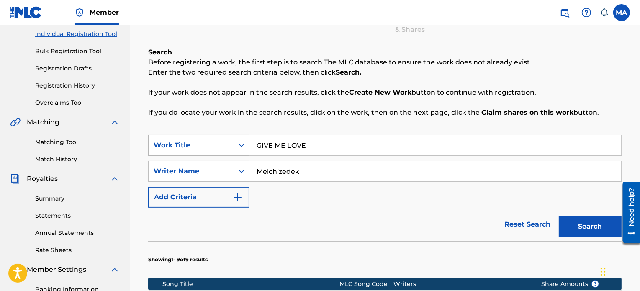
drag, startPoint x: 334, startPoint y: 150, endPoint x: 235, endPoint y: 134, distance: 99.6
click at [235, 135] on div "SearchWithCriteria554498c4-de49-45e7-a5c0-b035037b3240 Work Title GIVE ME LOVE" at bounding box center [385, 145] width 474 height 21
paste input "HUMAN"
click at [584, 225] on button "Search" at bounding box center [590, 226] width 63 height 21
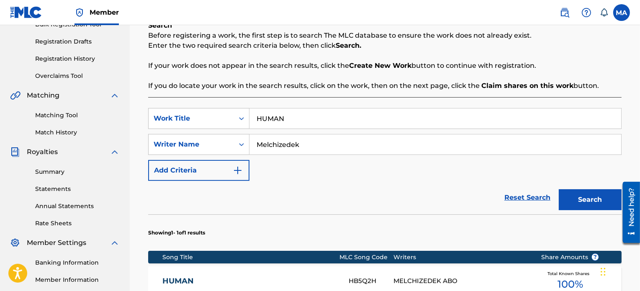
scroll to position [133, 0]
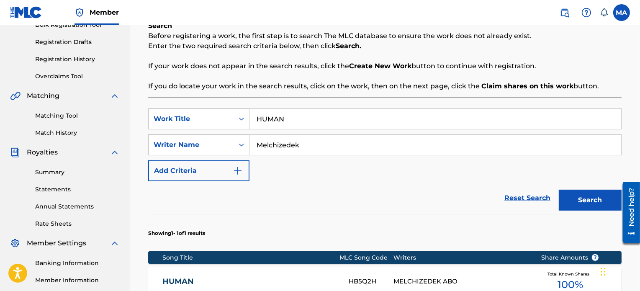
drag, startPoint x: 312, startPoint y: 118, endPoint x: 233, endPoint y: 106, distance: 80.4
click at [233, 106] on div "SearchWithCriteria554498c4-de49-45e7-a5c0-b035037b3240 Work Title HUMAN SearchW…" at bounding box center [385, 233] width 474 height 271
paste input "LITTLE BIRD"
type input "LITTLE BIRD"
click at [593, 211] on div "Search" at bounding box center [588, 198] width 67 height 34
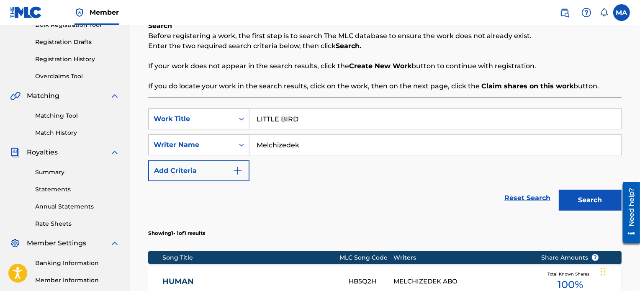
click at [586, 199] on button "Search" at bounding box center [590, 200] width 63 height 21
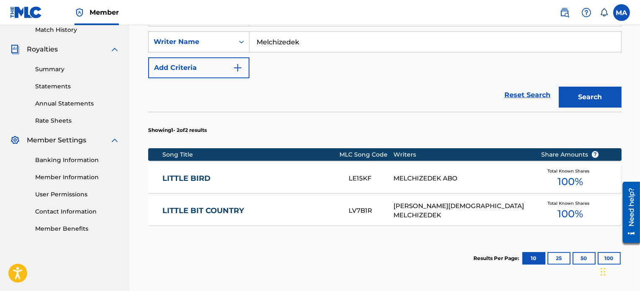
scroll to position [236, 0]
